Goal: Task Accomplishment & Management: Complete application form

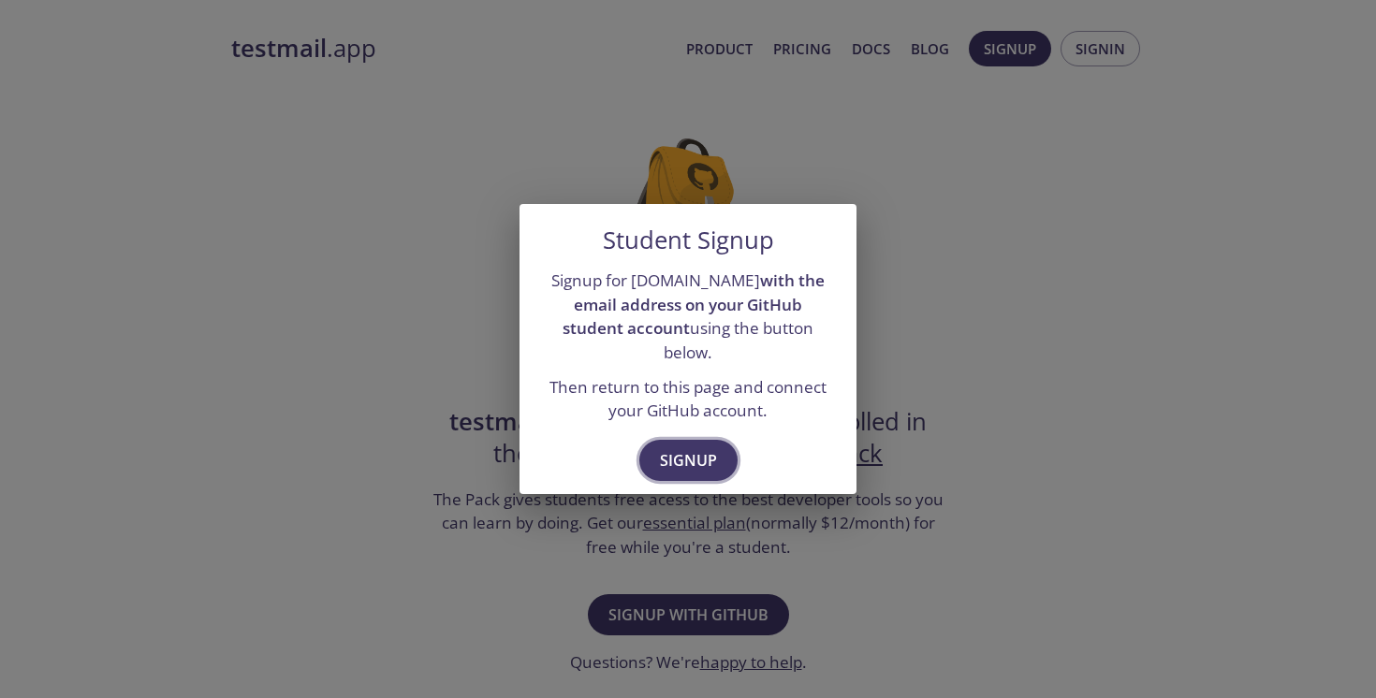
click at [688, 455] on span "Signup" at bounding box center [688, 460] width 57 height 26
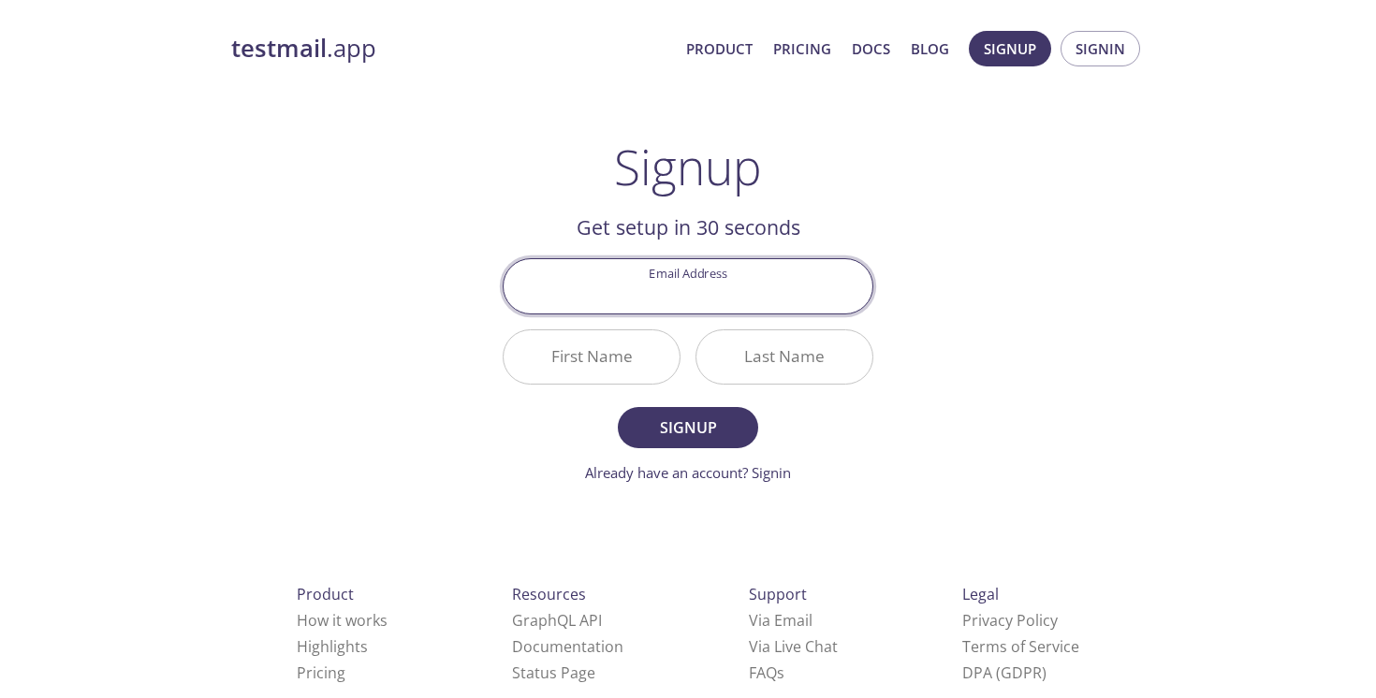
click at [707, 286] on input "Email Address" at bounding box center [688, 285] width 369 height 53
type input "[EMAIL_ADDRESS][DOMAIN_NAME]"
click at [622, 349] on input "First Name" at bounding box center [592, 356] width 176 height 53
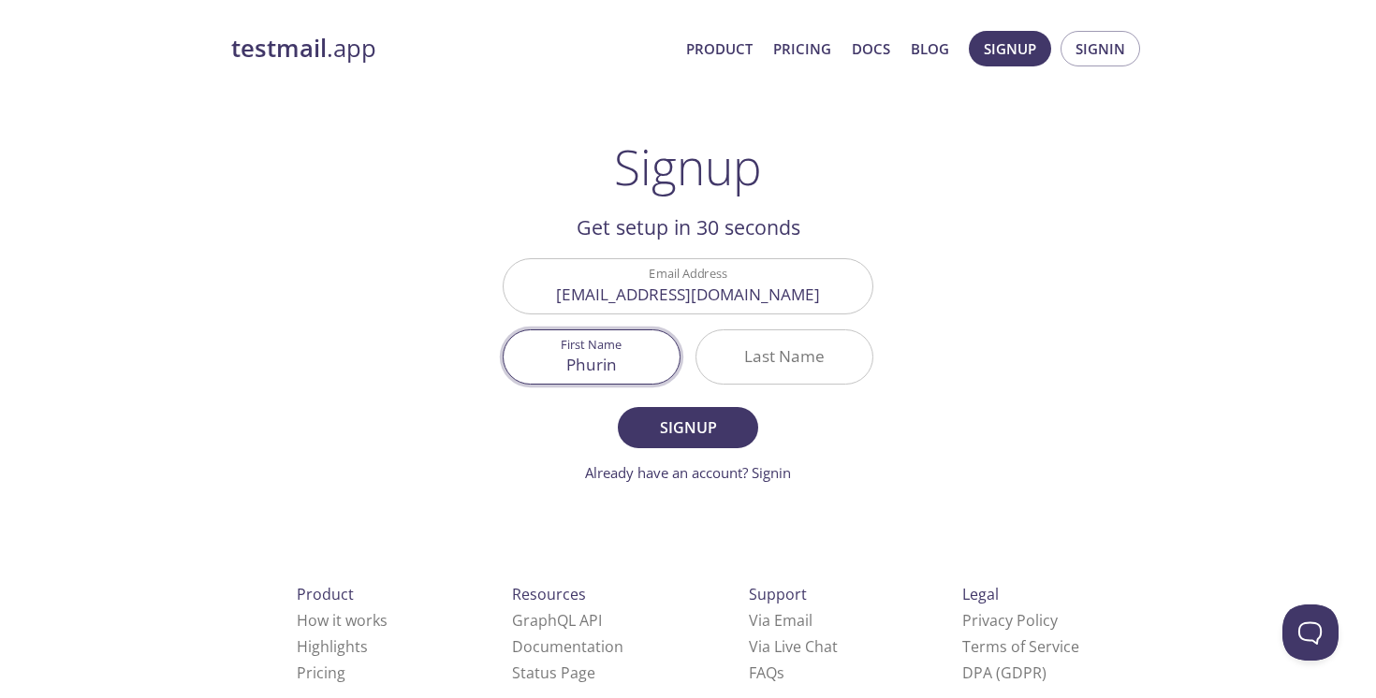
type input "Phurin"
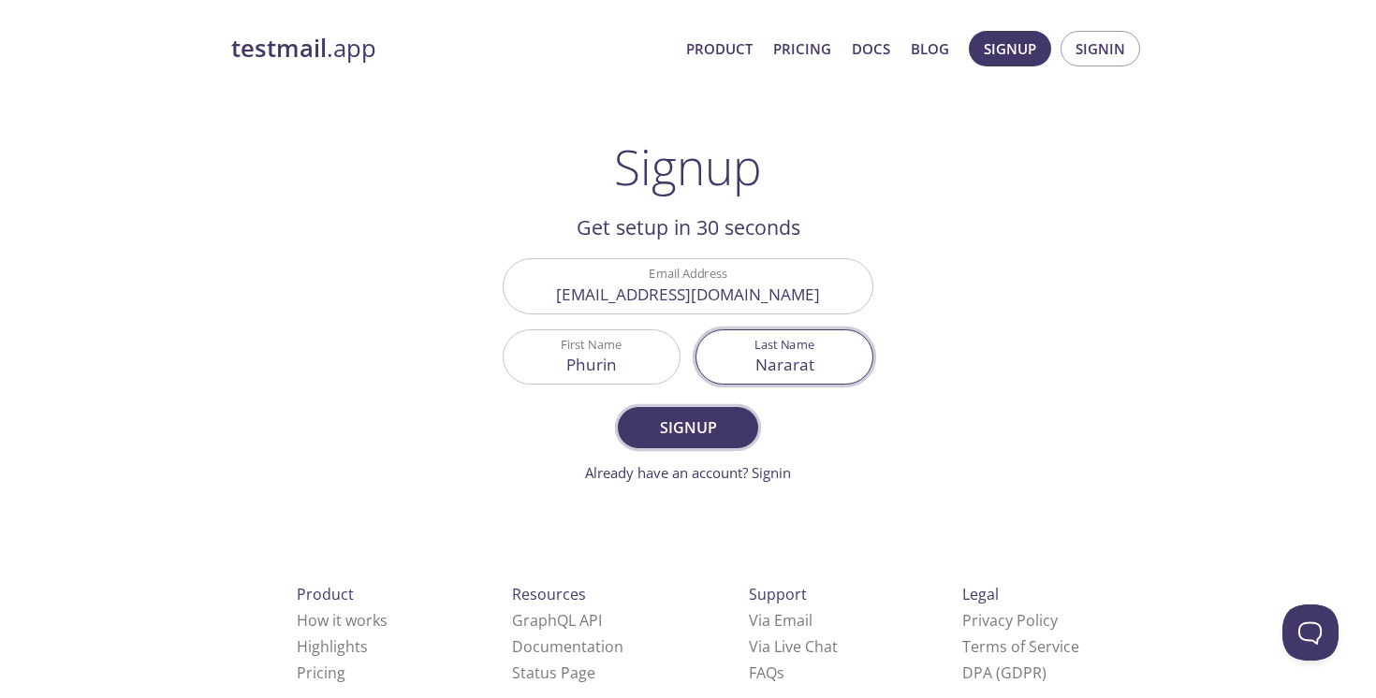
type input "Nararat"
click at [672, 431] on span "Signup" at bounding box center [687, 428] width 99 height 26
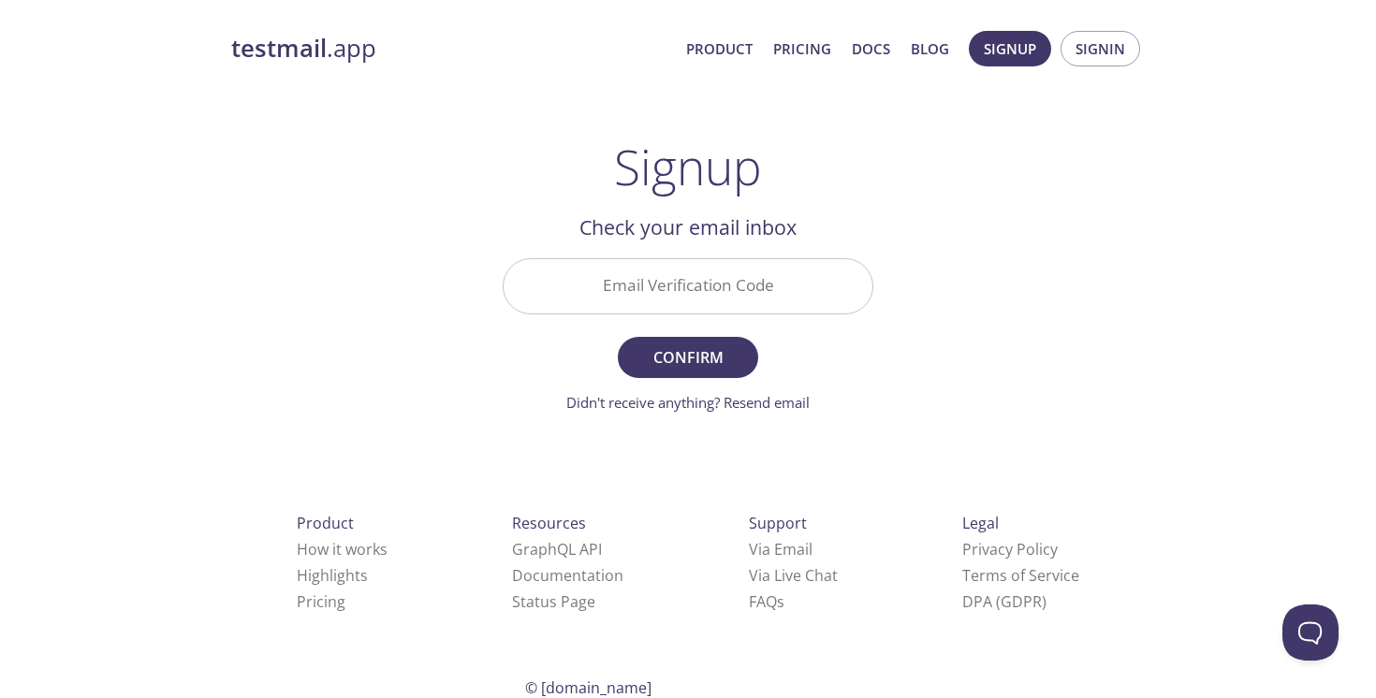
click at [637, 274] on input "Email Verification Code" at bounding box center [688, 285] width 369 height 53
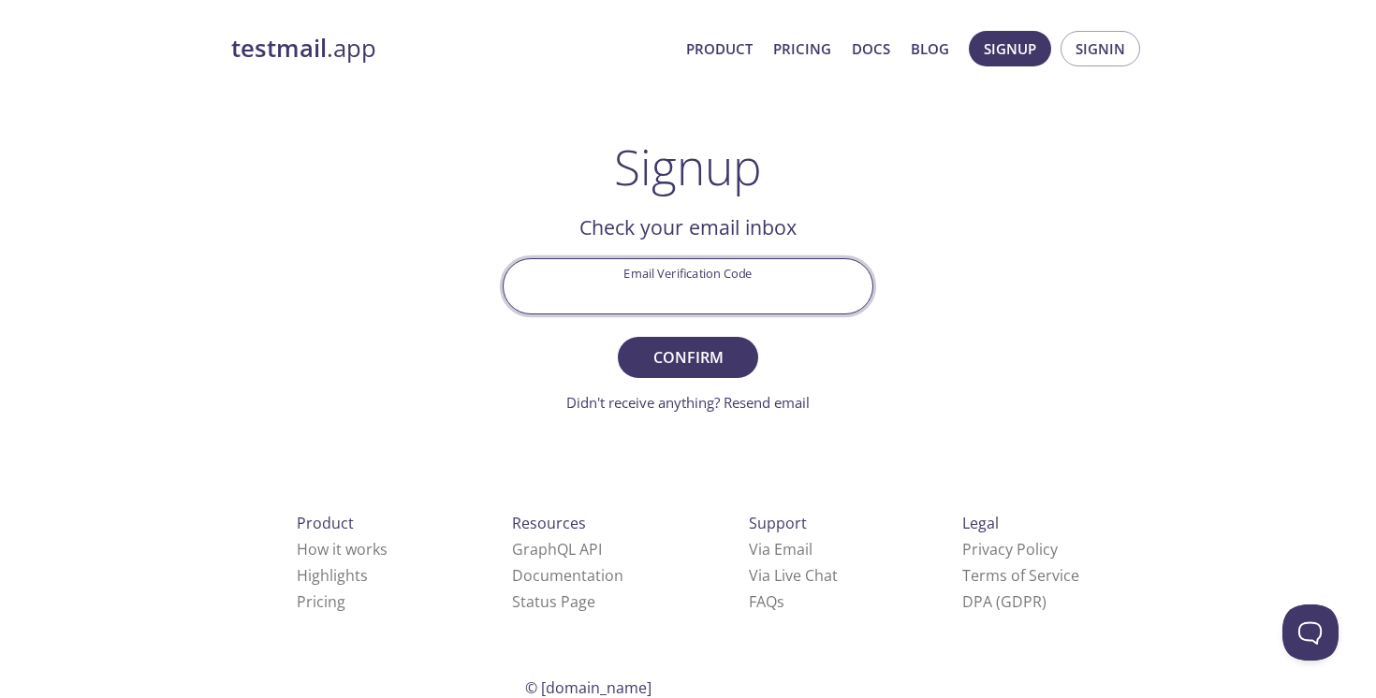
paste input "64X8GJD"
type input "64X8GJD"
click at [698, 353] on span "Confirm" at bounding box center [687, 357] width 99 height 26
